Goal: Task Accomplishment & Management: Use online tool/utility

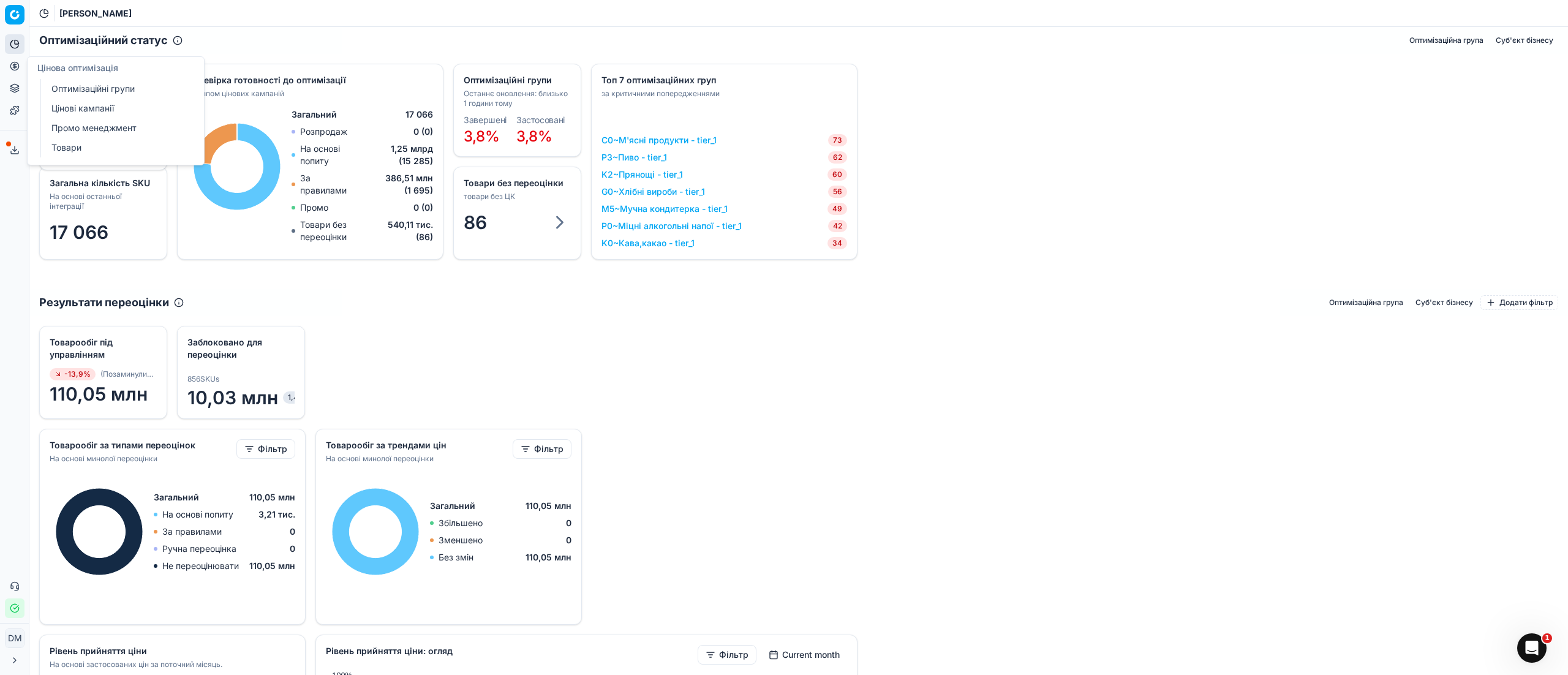
drag, startPoint x: 79, startPoint y: 107, endPoint x: 120, endPoint y: 116, distance: 42.0
click at [79, 107] on link "Цінові кампанії" at bounding box center [117, 109] width 143 height 17
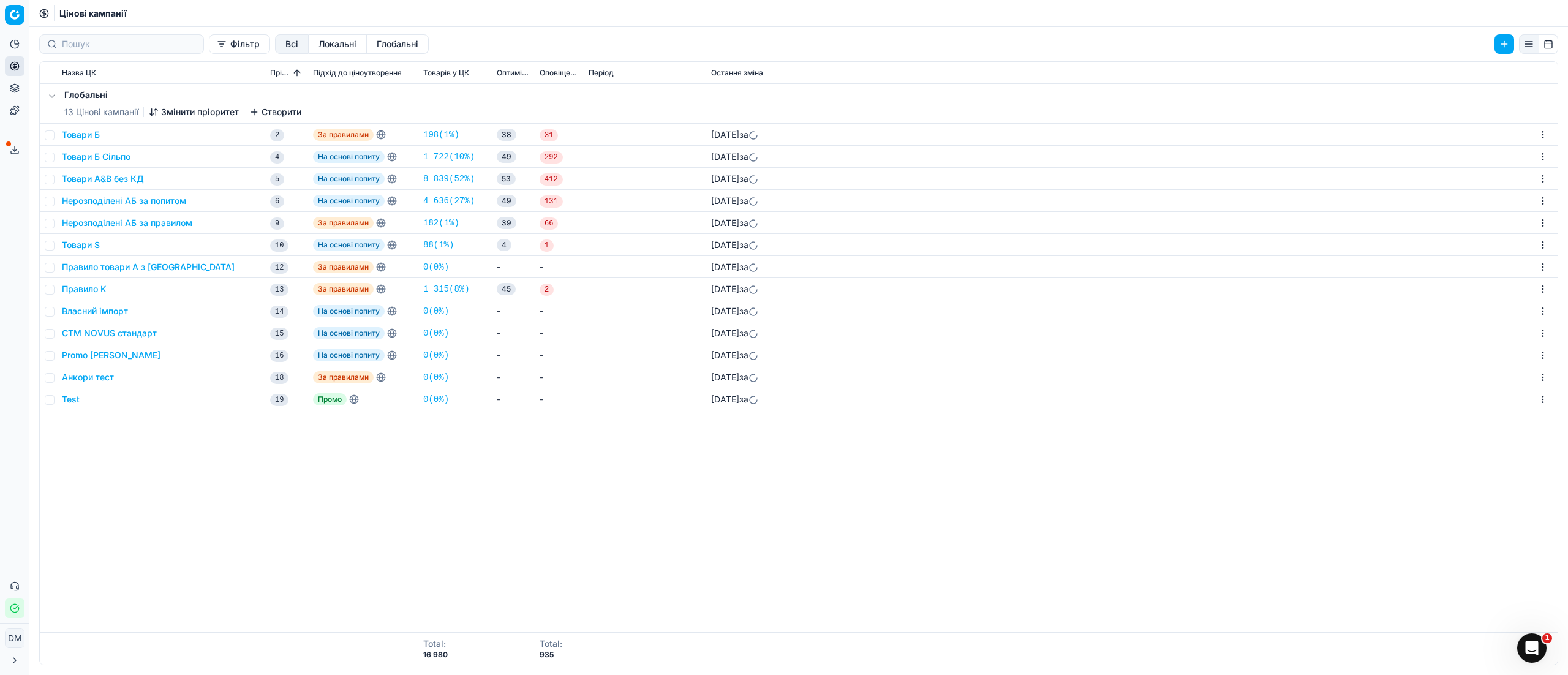
click at [91, 137] on button "Товари Б" at bounding box center [81, 134] width 38 height 12
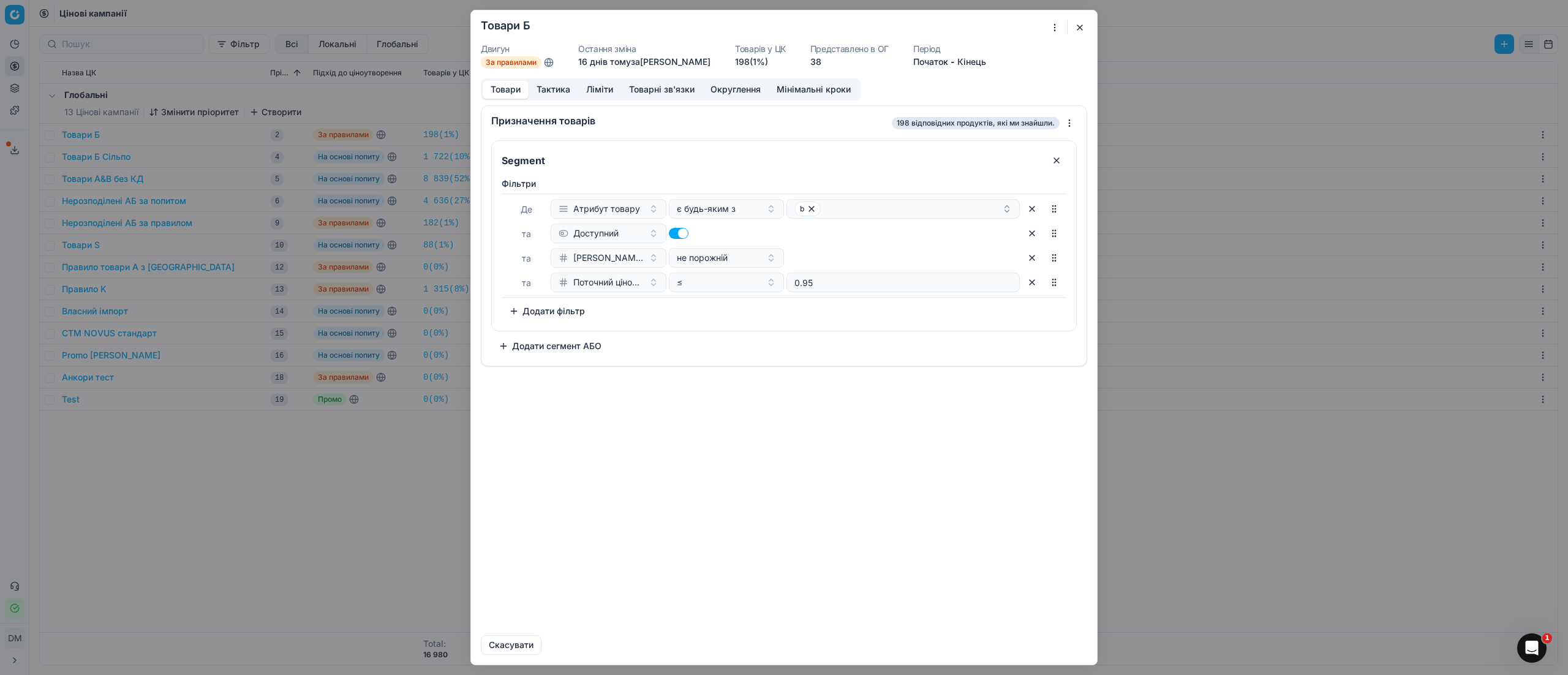
click at [1078, 31] on button "button" at bounding box center [1081, 27] width 15 height 15
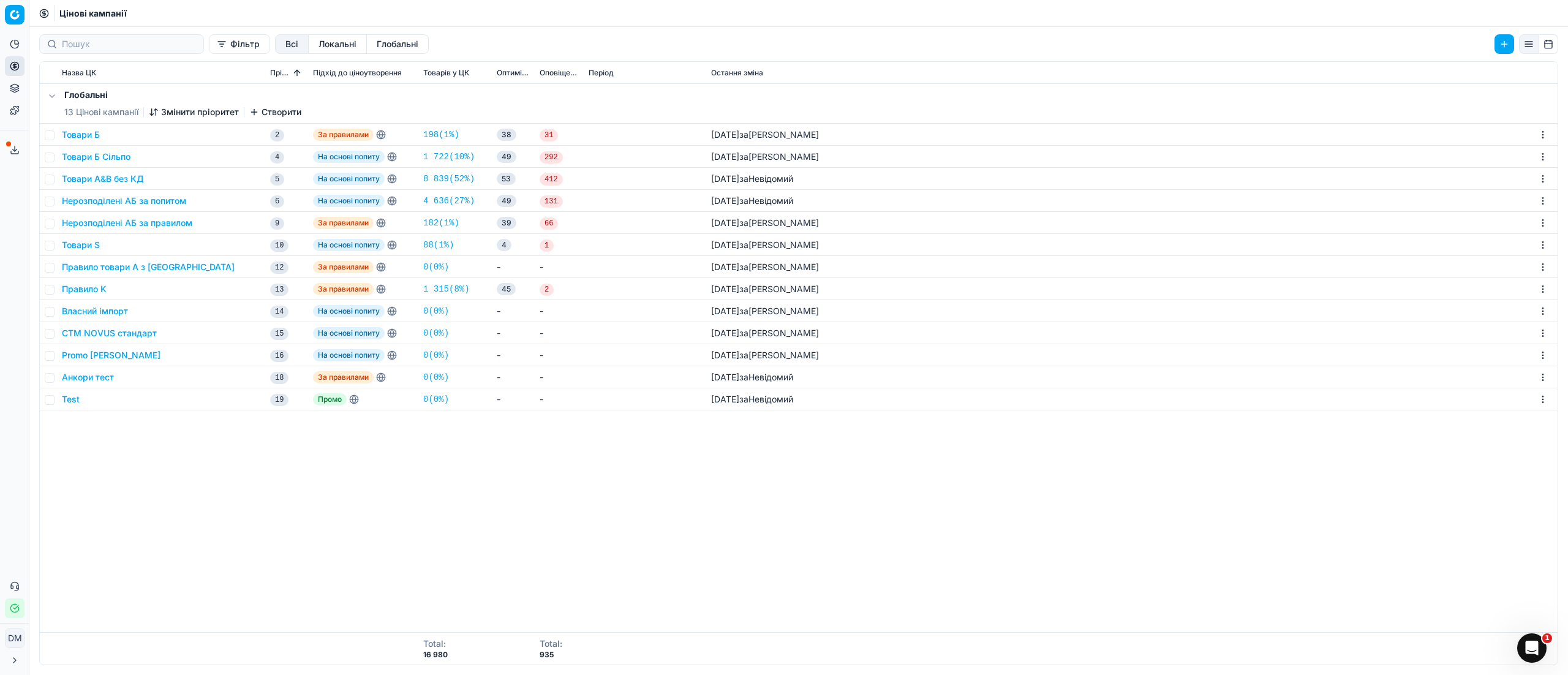
click at [96, 157] on button "Товари Б Сільпо" at bounding box center [96, 157] width 69 height 12
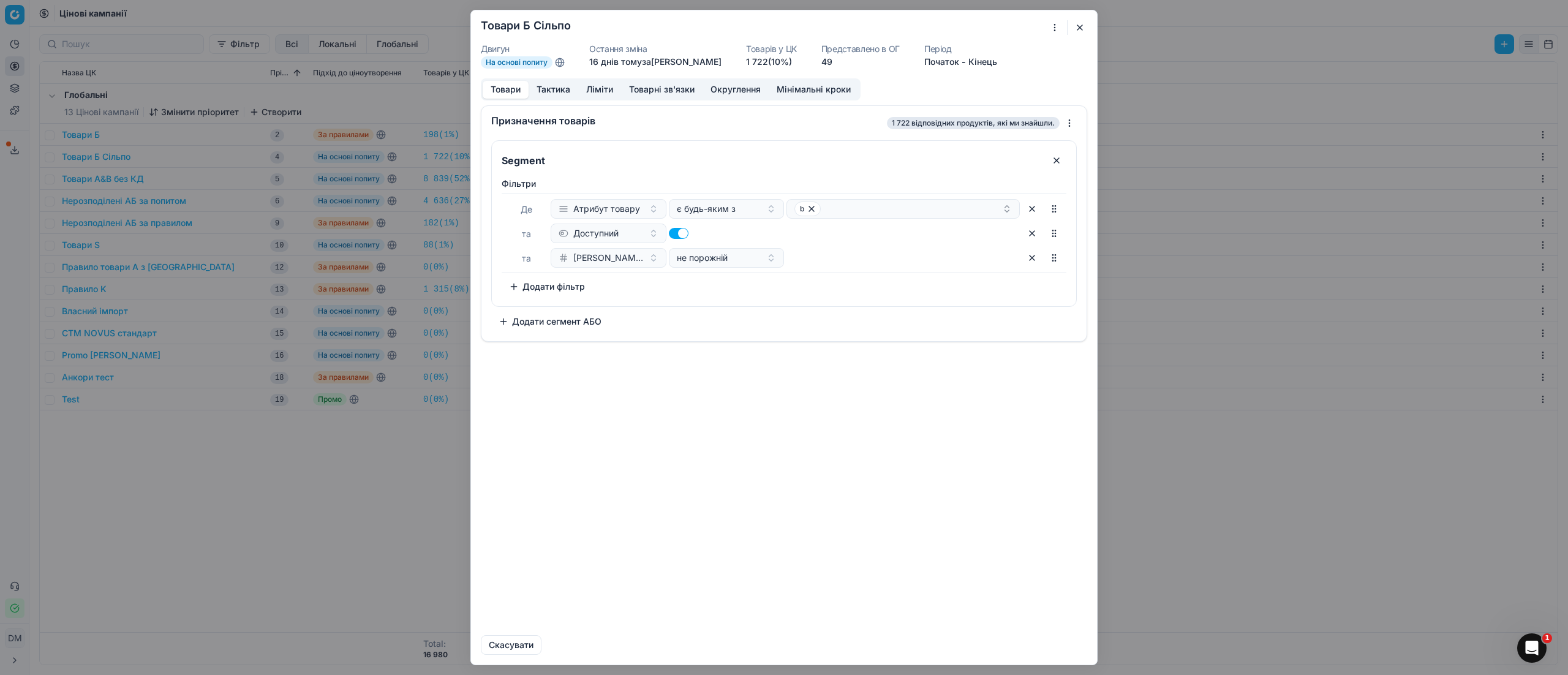
click at [604, 92] on button "Ліміти" at bounding box center [599, 90] width 43 height 18
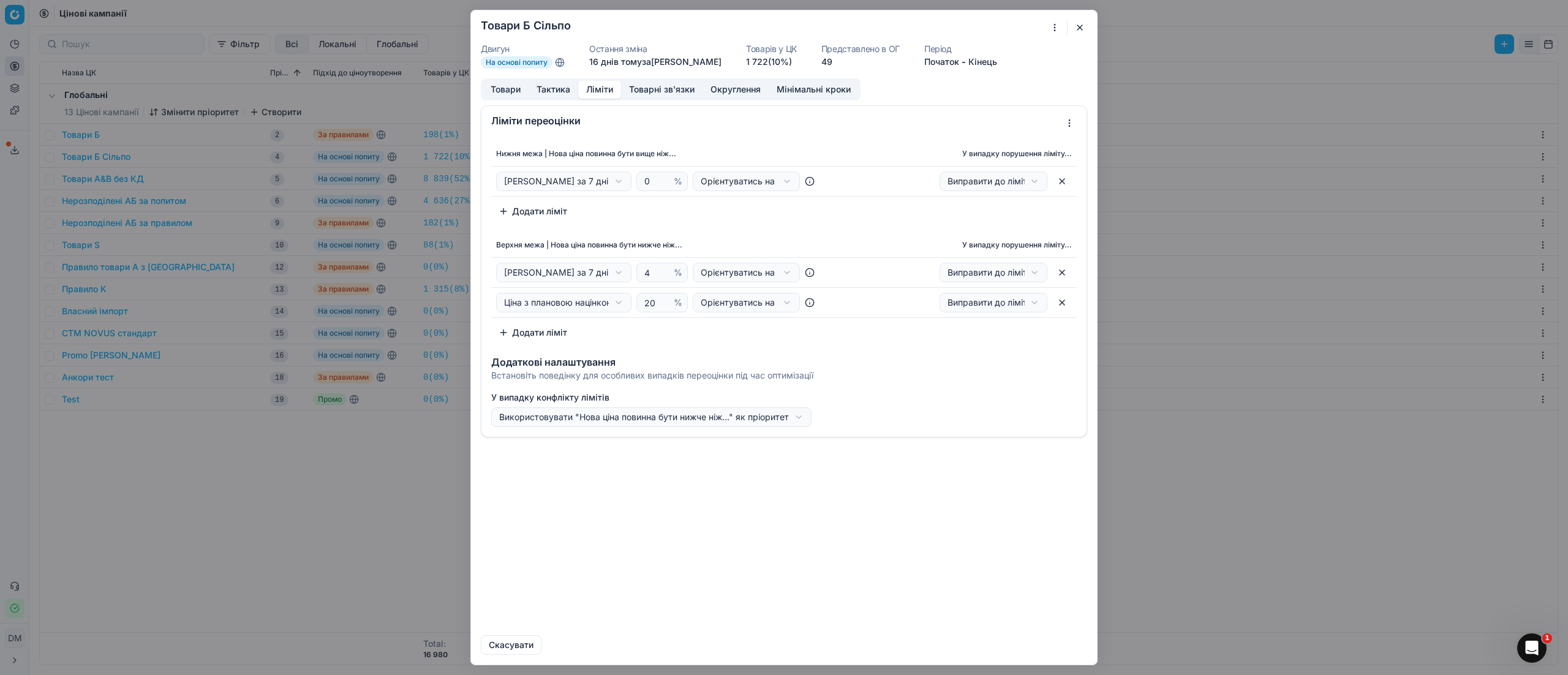
click at [1084, 28] on button "button" at bounding box center [1081, 27] width 15 height 15
